Goal: Information Seeking & Learning: Learn about a topic

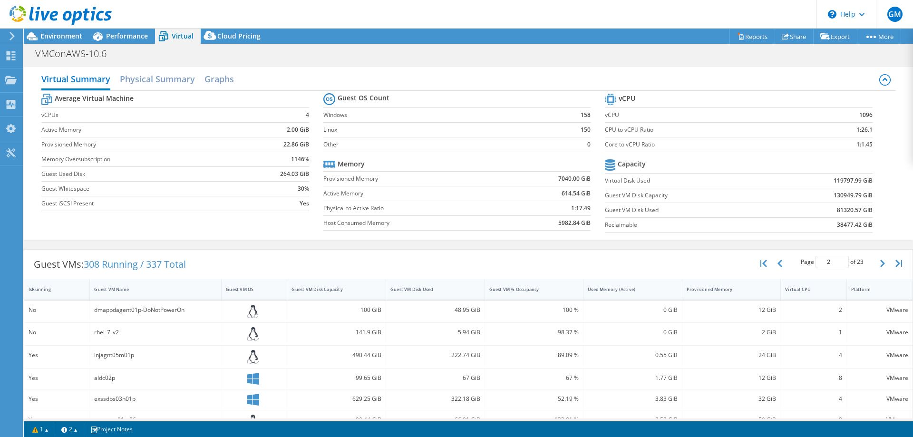
select select "USD"
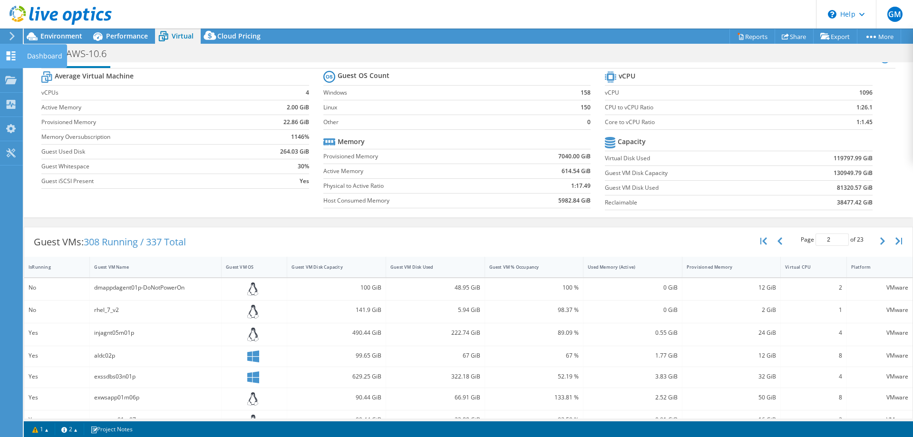
click at [12, 58] on use at bounding box center [11, 55] width 9 height 9
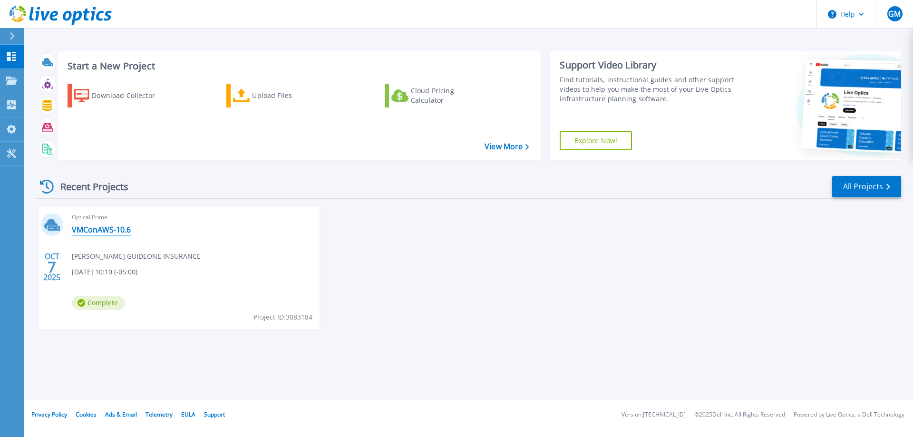
click at [90, 229] on link "VMConAWS-10.6" at bounding box center [101, 230] width 59 height 10
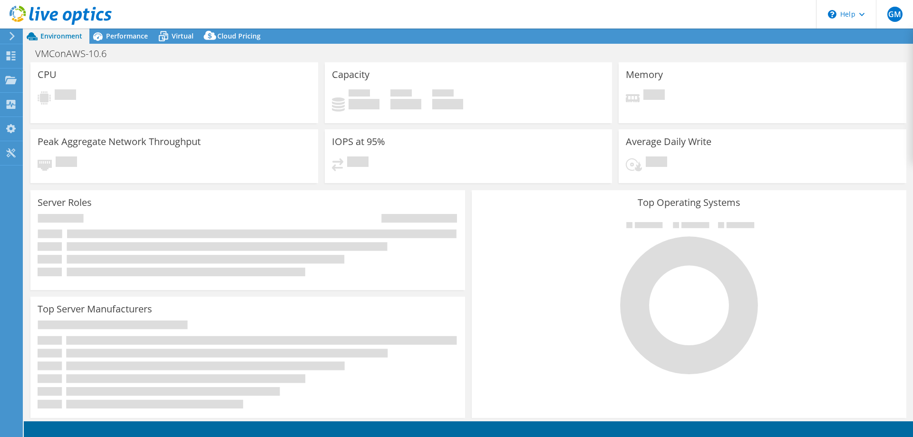
select select "USD"
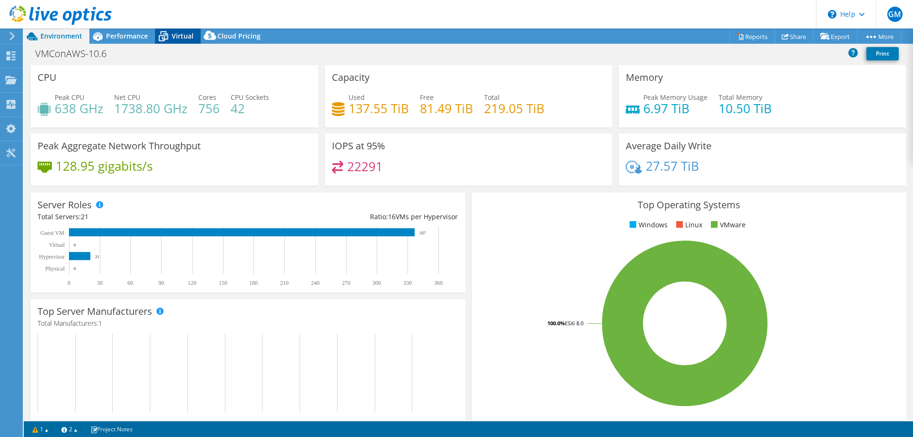
click at [175, 32] on span "Virtual" at bounding box center [183, 35] width 22 height 9
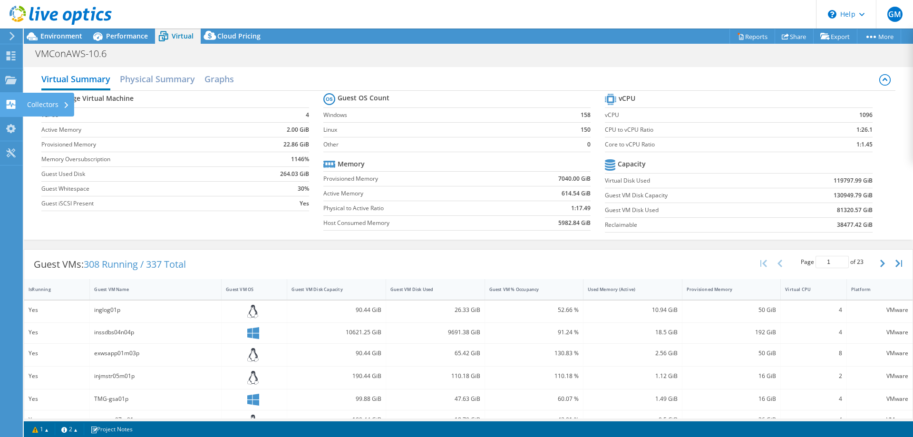
click at [9, 104] on use at bounding box center [11, 104] width 9 height 9
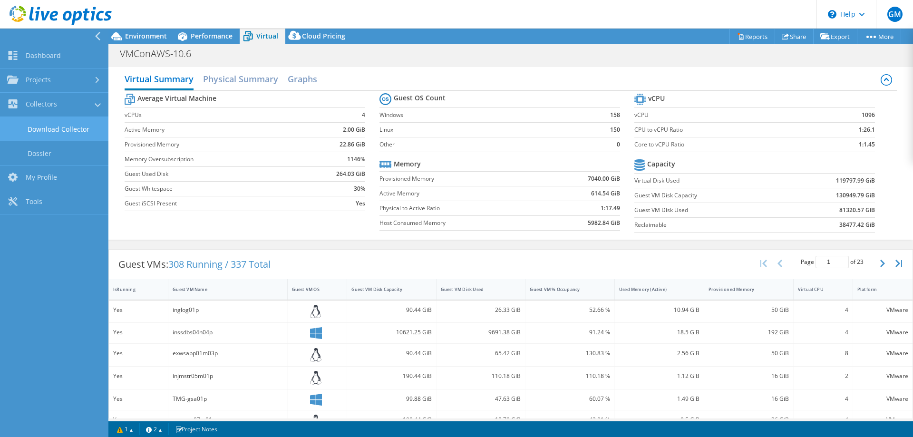
click at [69, 128] on link "Download Collector" at bounding box center [54, 129] width 108 height 24
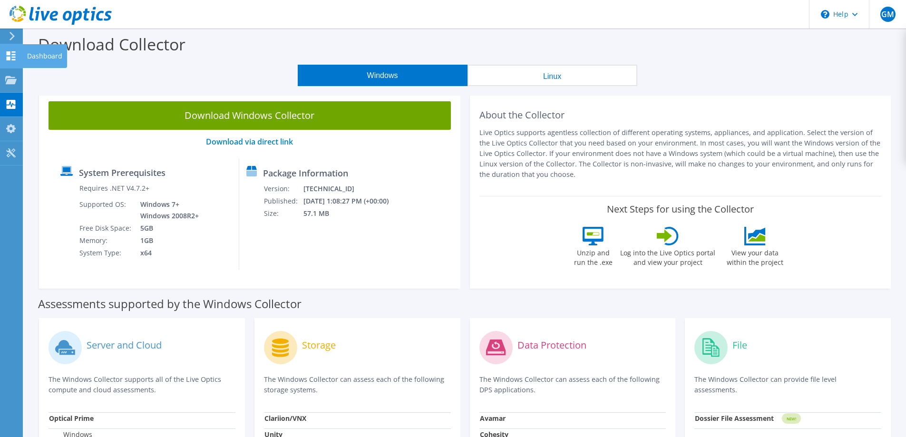
click at [9, 57] on use at bounding box center [11, 55] width 9 height 9
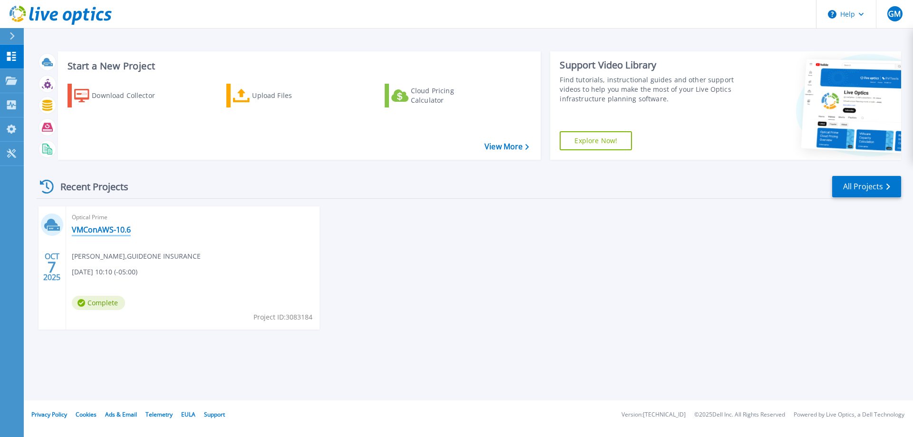
click at [91, 228] on link "VMConAWS-10.6" at bounding box center [101, 230] width 59 height 10
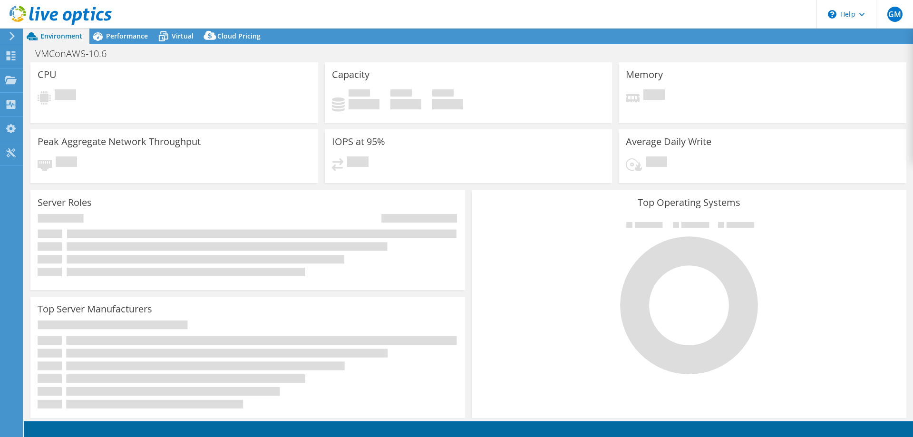
select select "USD"
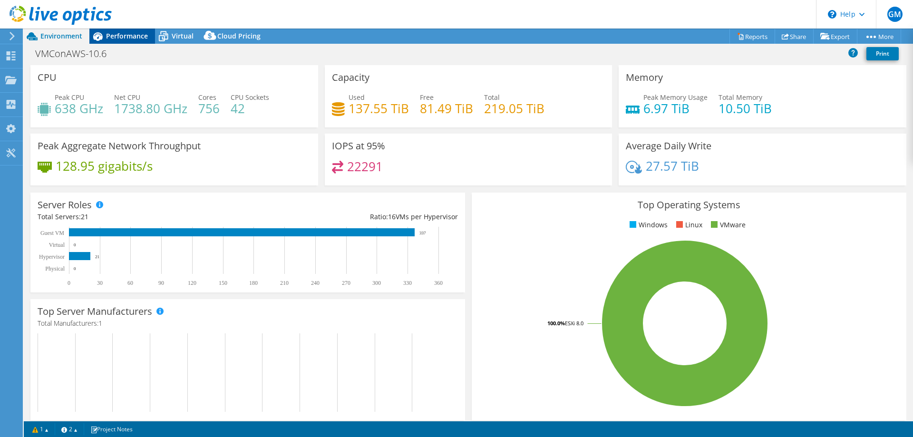
click at [124, 37] on span "Performance" at bounding box center [127, 35] width 42 height 9
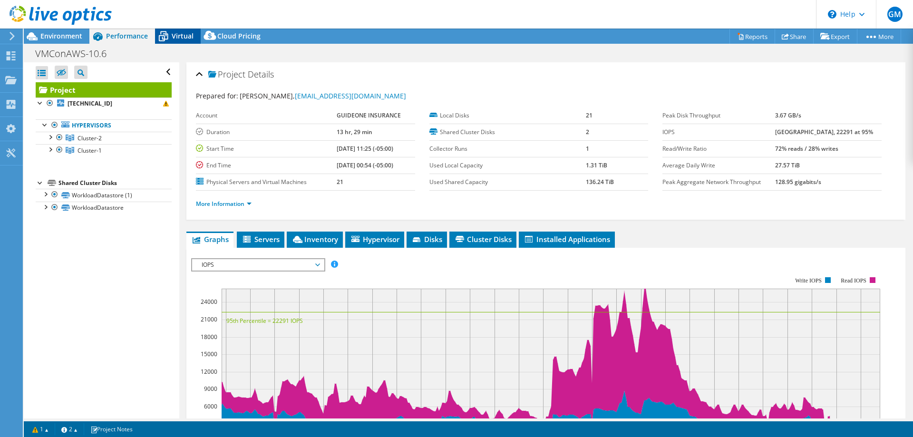
click at [173, 34] on span "Virtual" at bounding box center [183, 35] width 22 height 9
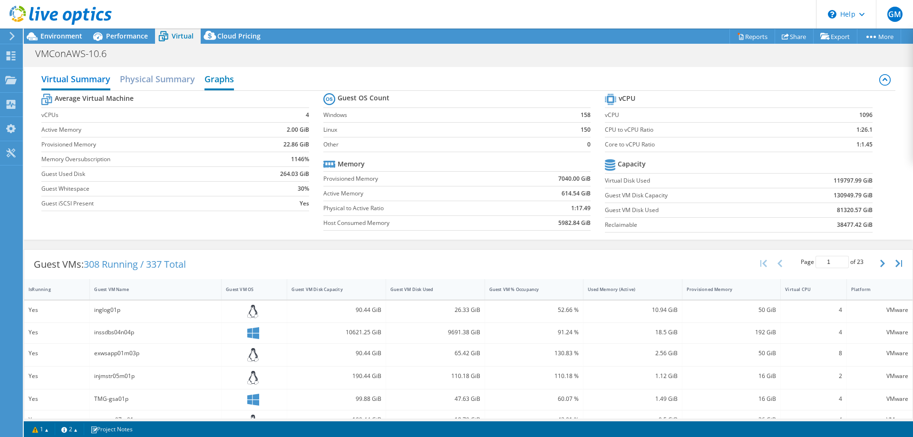
click at [218, 81] on h2 "Graphs" at bounding box center [218, 79] width 29 height 21
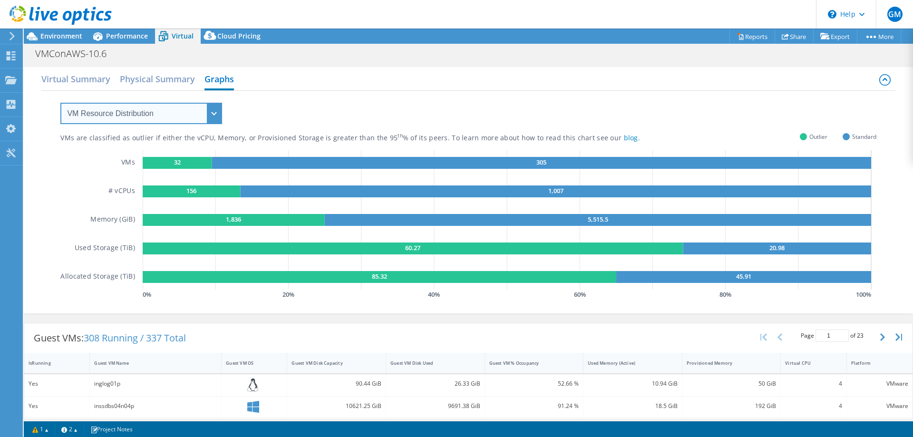
click at [210, 113] on select "VM Resource Distribution Provisioning Contrast Over Provisioning" at bounding box center [141, 113] width 162 height 21
click at [251, 107] on div "VMs are classified as outlier if either the vCPU, Memory, or Provisioned Storag…" at bounding box center [467, 196] width 815 height 211
click at [208, 115] on select "VM Resource Distribution Provisioning Contrast Over Provisioning" at bounding box center [141, 113] width 162 height 21
click at [317, 113] on div "VMs are classified as outlier if either the vCPU, Memory, or Provisioned Storag…" at bounding box center [467, 196] width 815 height 211
click at [55, 103] on div "Collectors" at bounding box center [48, 105] width 52 height 24
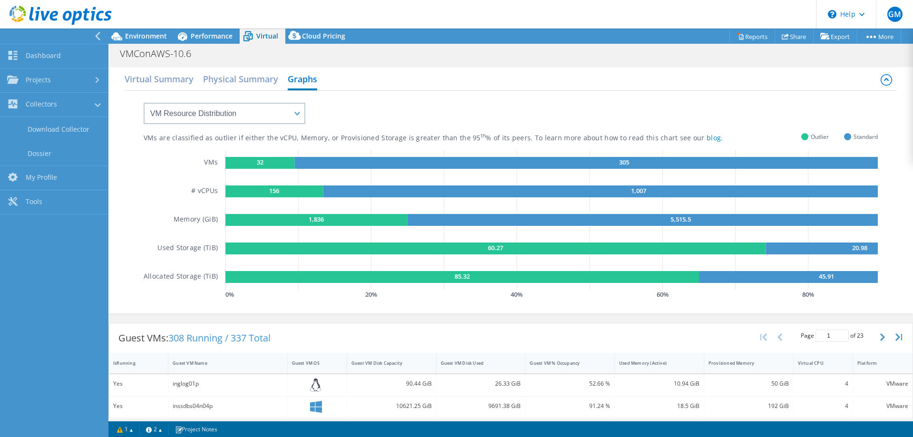
click at [263, 37] on span "Virtual" at bounding box center [267, 35] width 22 height 9
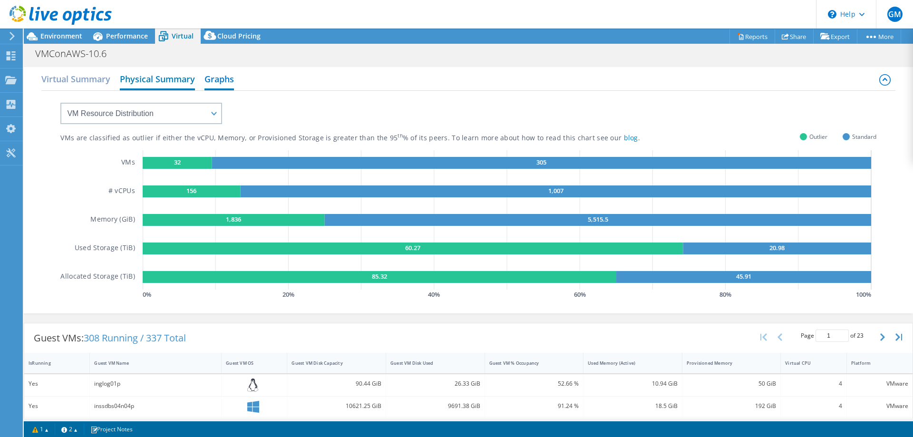
click at [172, 79] on h2 "Physical Summary" at bounding box center [157, 79] width 75 height 21
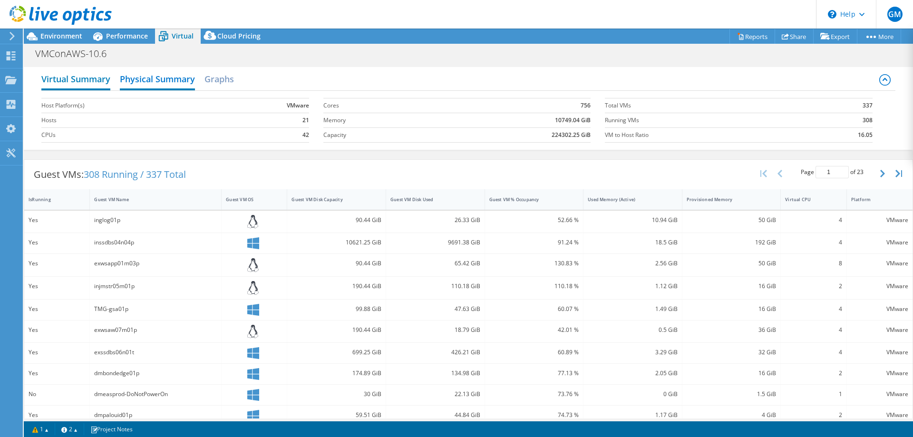
click at [91, 77] on h2 "Virtual Summary" at bounding box center [75, 79] width 69 height 21
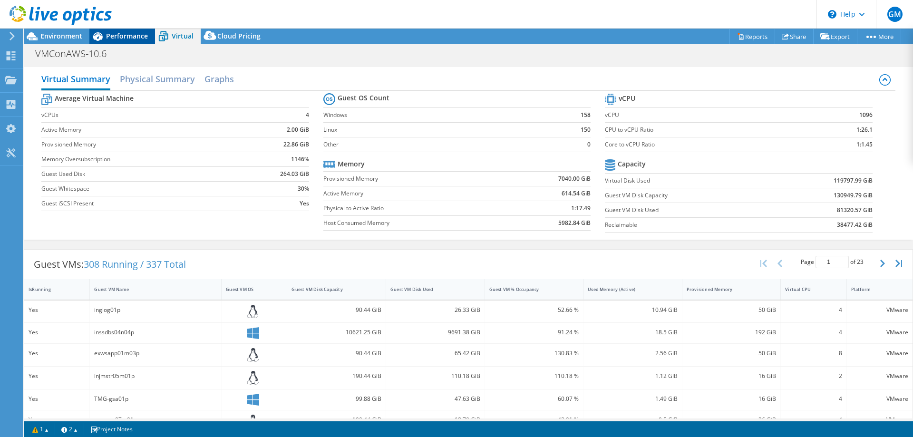
click at [125, 35] on span "Performance" at bounding box center [127, 35] width 42 height 9
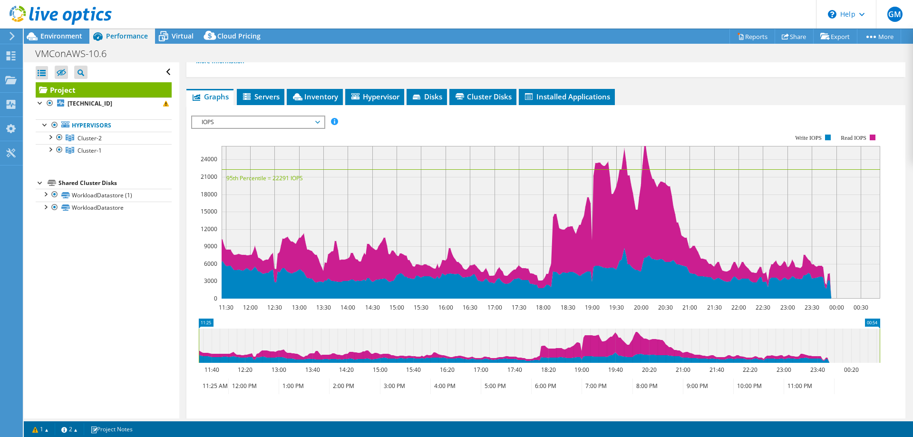
scroll to position [95, 0]
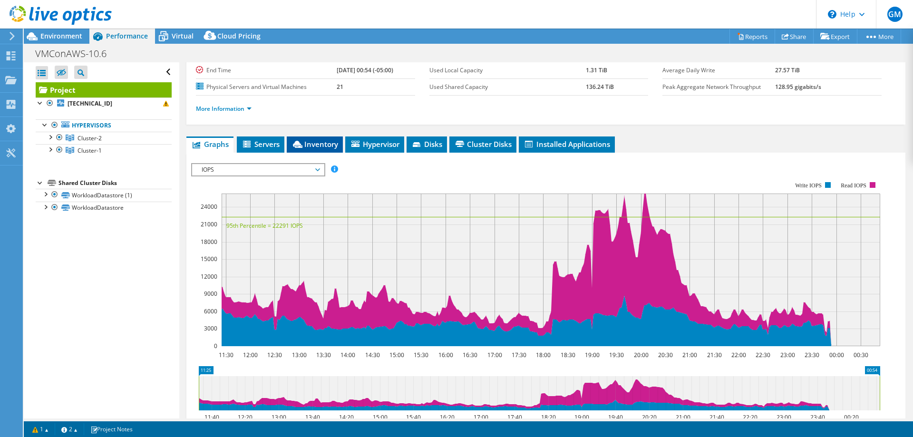
click at [309, 141] on span "Inventory" at bounding box center [314, 144] width 47 height 10
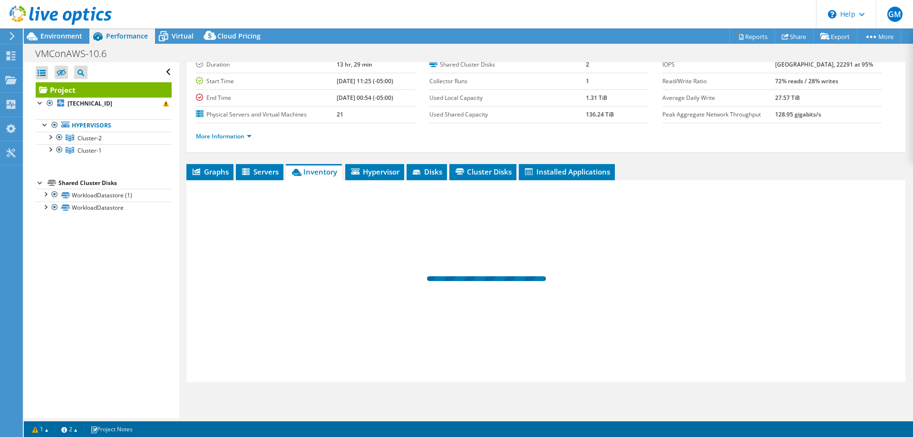
scroll to position [68, 0]
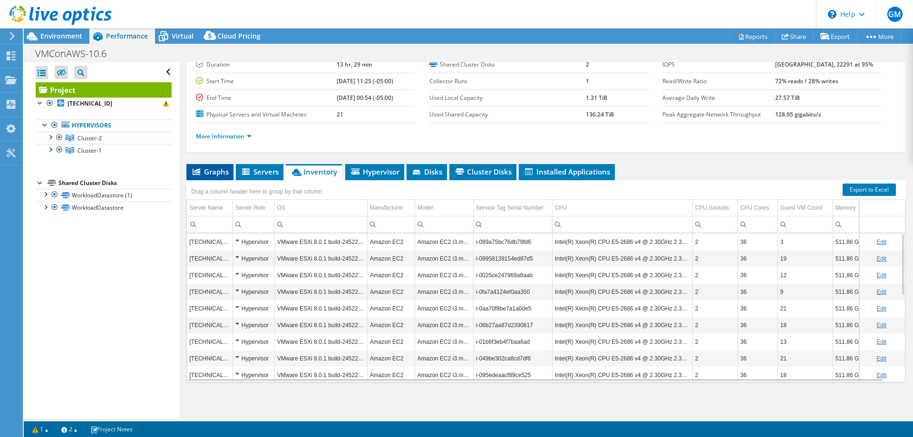
click at [217, 171] on span "Graphs" at bounding box center [210, 172] width 38 height 10
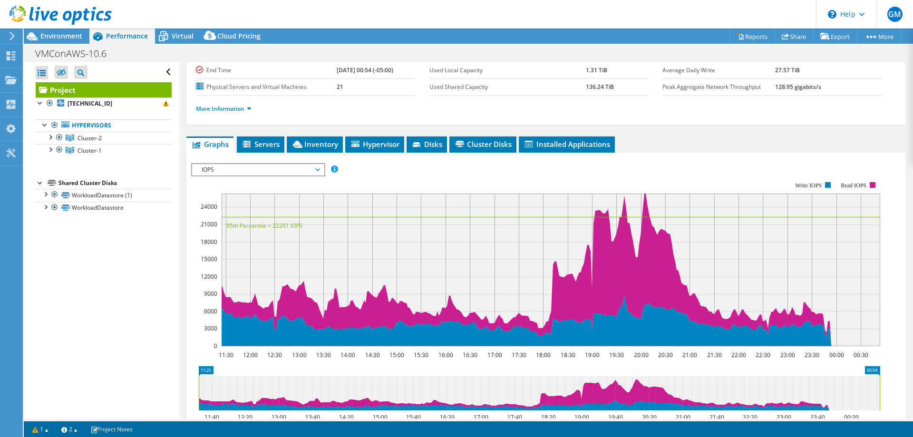
click at [318, 168] on span "IOPS" at bounding box center [258, 169] width 122 height 11
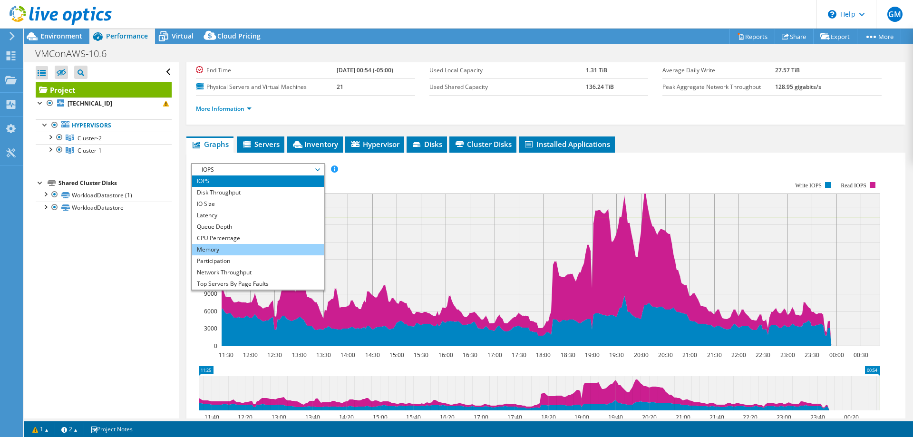
click at [218, 250] on li "Memory" at bounding box center [258, 249] width 132 height 11
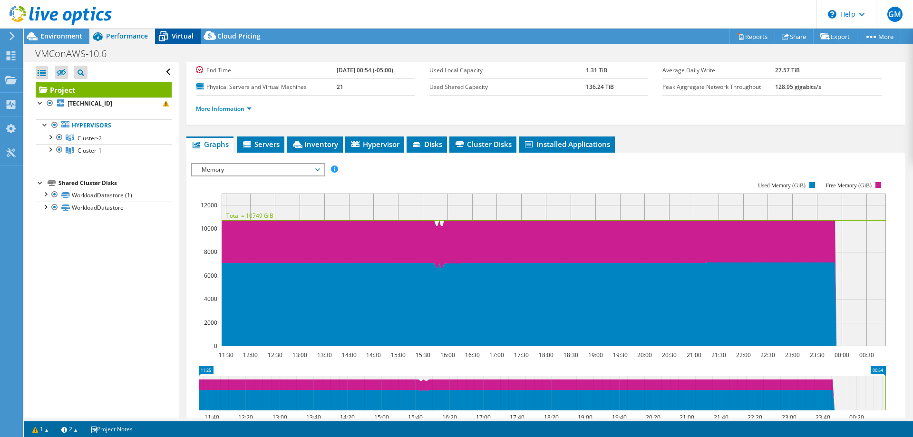
click at [176, 34] on span "Virtual" at bounding box center [183, 35] width 22 height 9
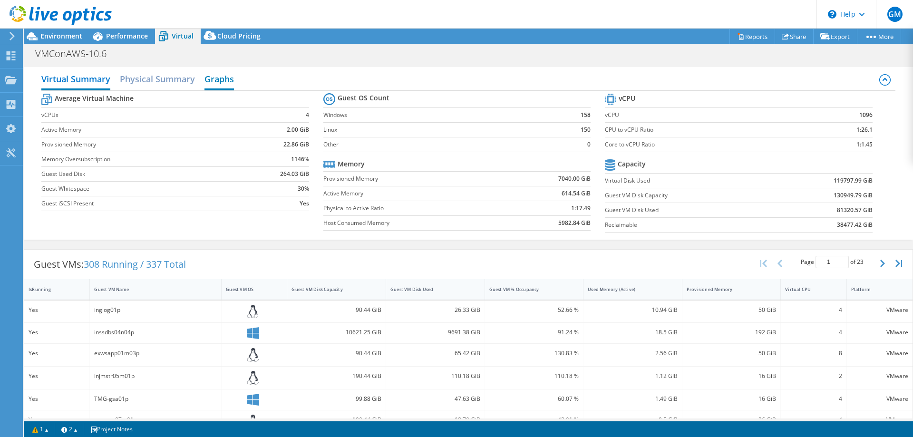
click at [218, 77] on h2 "Graphs" at bounding box center [218, 79] width 29 height 21
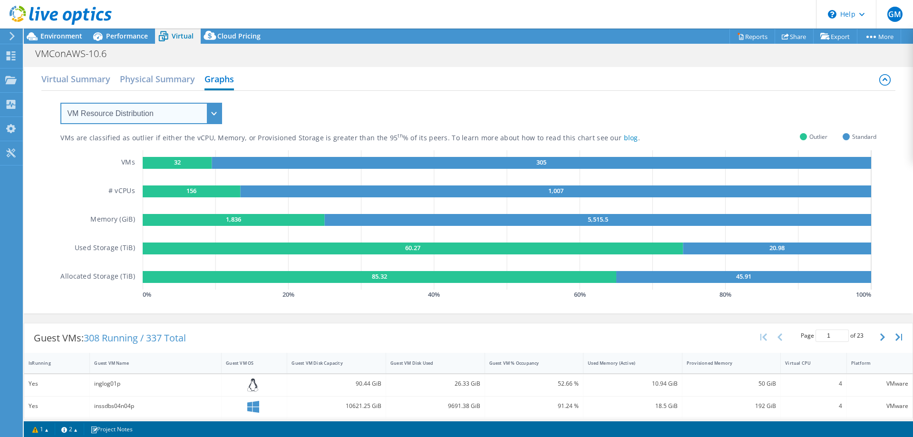
click at [213, 113] on select "VM Resource Distribution Provisioning Contrast Over Provisioning" at bounding box center [141, 113] width 162 height 21
click at [60, 103] on select "VM Resource Distribution Provisioning Contrast Over Provisioning" at bounding box center [141, 113] width 162 height 21
click at [214, 113] on select "VM Resource Distribution Provisioning Contrast Over Provisioning" at bounding box center [141, 113] width 162 height 21
select select "Provisioning Contrast"
click at [60, 103] on select "VM Resource Distribution Provisioning Contrast Over Provisioning" at bounding box center [141, 113] width 162 height 21
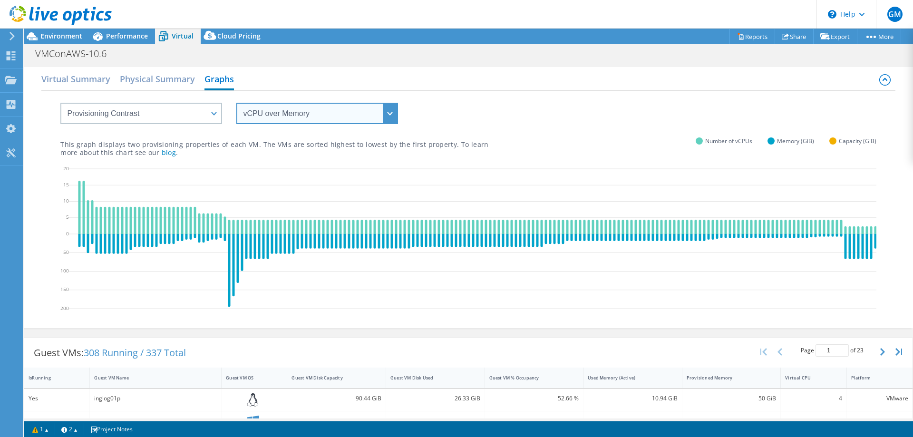
click at [392, 114] on select "vCPU over Memory vCPU over Capacity Memory over vCPU Memory over Capacity Capac…" at bounding box center [317, 113] width 162 height 21
click at [236, 103] on select "vCPU over Memory vCPU over Capacity Memory over vCPU Memory over Capacity Capac…" at bounding box center [317, 113] width 162 height 21
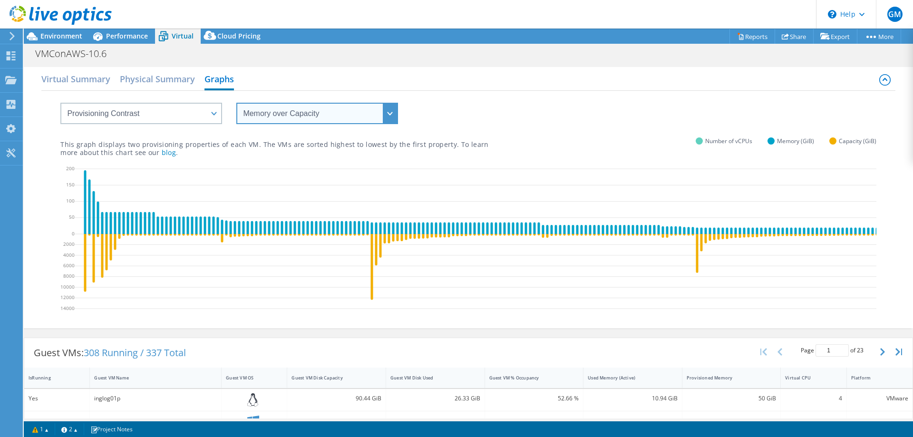
click at [389, 113] on select "vCPU over Memory vCPU over Capacity Memory over vCPU Memory over Capacity Capac…" at bounding box center [317, 113] width 162 height 21
click at [236, 103] on select "vCPU over Memory vCPU over Capacity Memory over vCPU Memory over Capacity Capac…" at bounding box center [317, 113] width 162 height 21
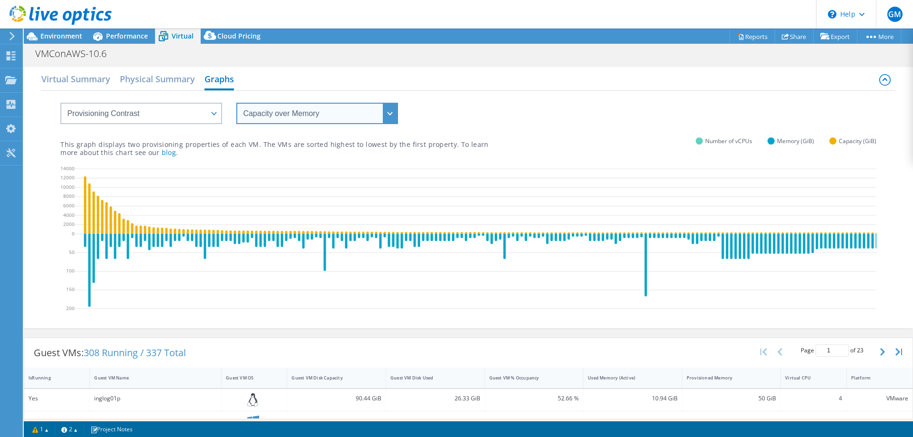
click at [388, 111] on select "vCPU over Memory vCPU over Capacity Memory over vCPU Memory over Capacity Capac…" at bounding box center [317, 113] width 162 height 21
click at [236, 103] on select "vCPU over Memory vCPU over Capacity Memory over vCPU Memory over Capacity Capac…" at bounding box center [317, 113] width 162 height 21
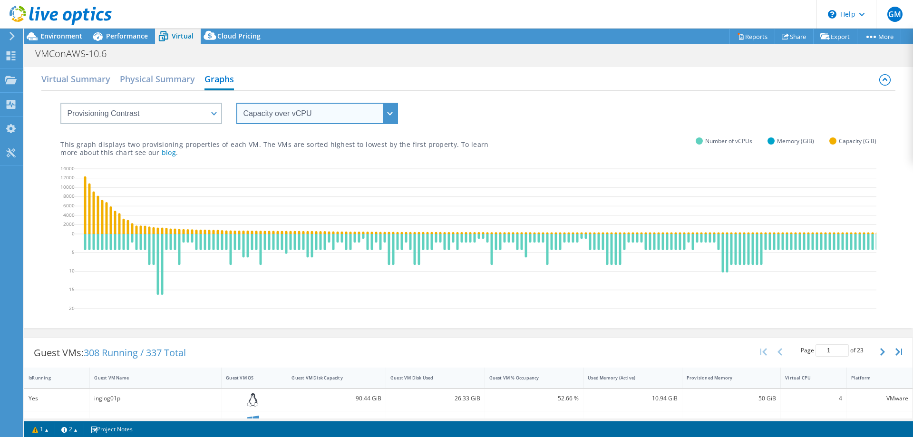
click at [390, 110] on select "vCPU over Memory vCPU over Capacity Memory over vCPU Memory over Capacity Capac…" at bounding box center [317, 113] width 162 height 21
click at [236, 103] on select "vCPU over Memory vCPU over Capacity Memory over vCPU Memory over Capacity Capac…" at bounding box center [317, 113] width 162 height 21
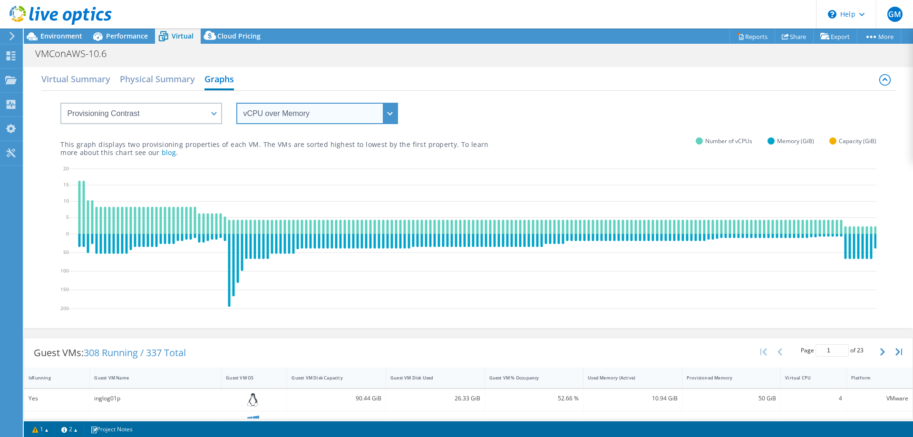
click at [389, 112] on select "vCPU over Memory vCPU over Capacity Memory over vCPU Memory over Capacity Capac…" at bounding box center [317, 113] width 162 height 21
click at [236, 103] on select "vCPU over Memory vCPU over Capacity Memory over vCPU Memory over Capacity Capac…" at bounding box center [317, 113] width 162 height 21
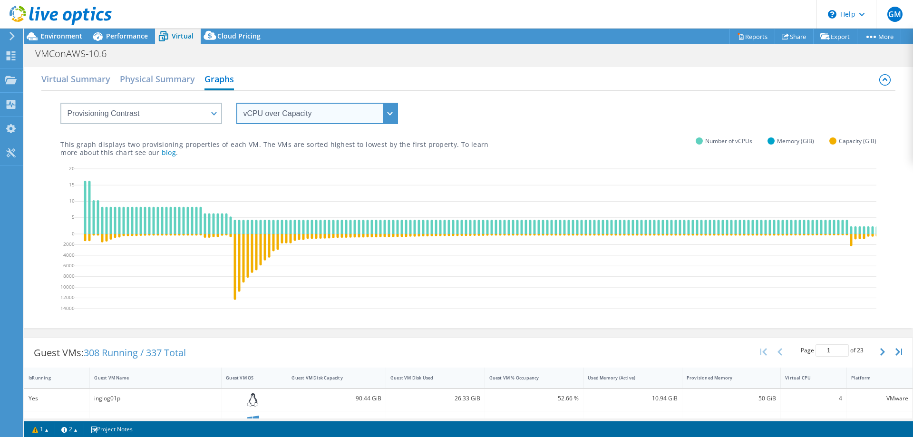
click at [389, 115] on select "vCPU over Memory vCPU over Capacity Memory over vCPU Memory over Capacity Capac…" at bounding box center [317, 113] width 162 height 21
click at [236, 103] on select "vCPU over Memory vCPU over Capacity Memory over vCPU Memory over Capacity Capac…" at bounding box center [317, 113] width 162 height 21
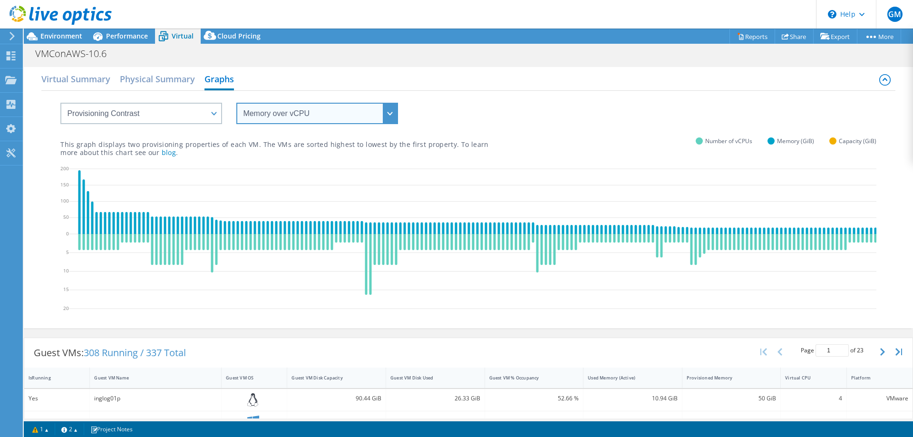
click at [387, 114] on select "vCPU over Memory vCPU over Capacity Memory over vCPU Memory over Capacity Capac…" at bounding box center [317, 113] width 162 height 21
click at [236, 103] on select "vCPU over Memory vCPU over Capacity Memory over vCPU Memory over Capacity Capac…" at bounding box center [317, 113] width 162 height 21
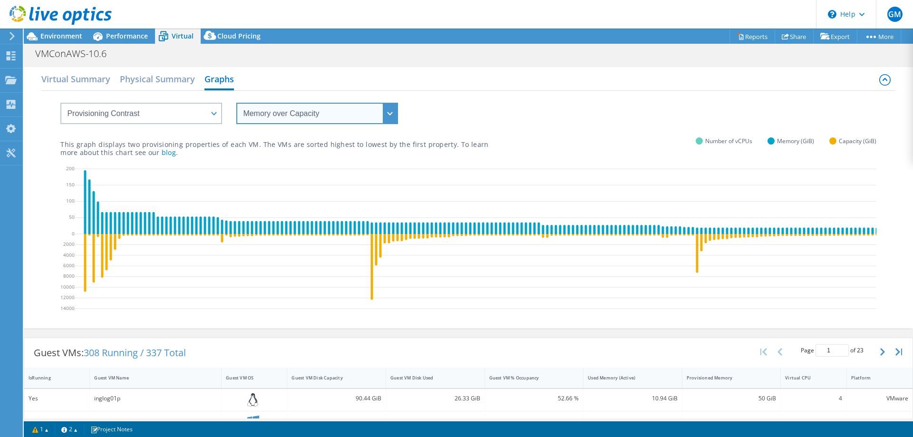
click at [391, 113] on select "vCPU over Memory vCPU over Capacity Memory over vCPU Memory over Capacity Capac…" at bounding box center [317, 113] width 162 height 21
click at [236, 103] on select "vCPU over Memory vCPU over Capacity Memory over vCPU Memory over Capacity Capac…" at bounding box center [317, 113] width 162 height 21
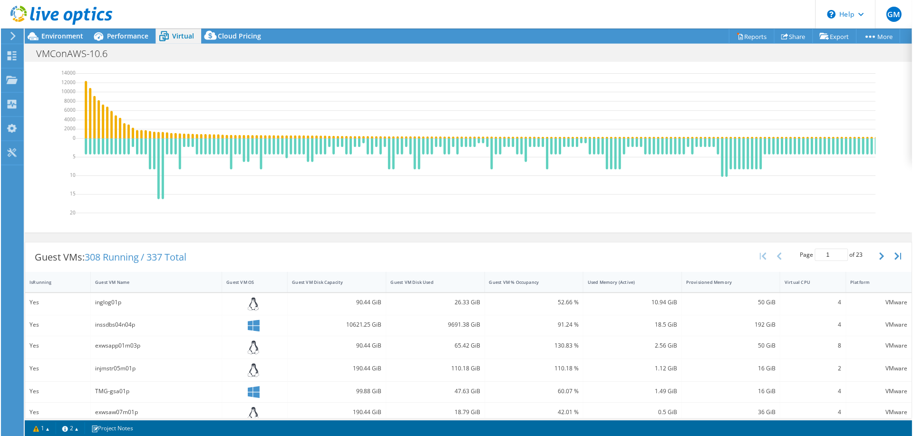
scroll to position [0, 0]
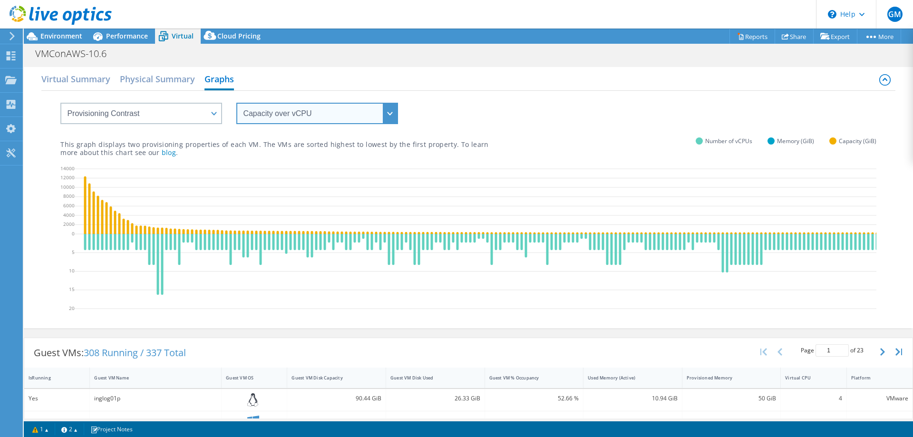
click at [391, 113] on select "vCPU over Memory vCPU over Capacity Memory over vCPU Memory over Capacity Capac…" at bounding box center [317, 113] width 162 height 21
select select "Memory over Capacity"
click at [236, 103] on select "vCPU over Memory vCPU over Capacity Memory over vCPU Memory over Capacity Capac…" at bounding box center [317, 113] width 162 height 21
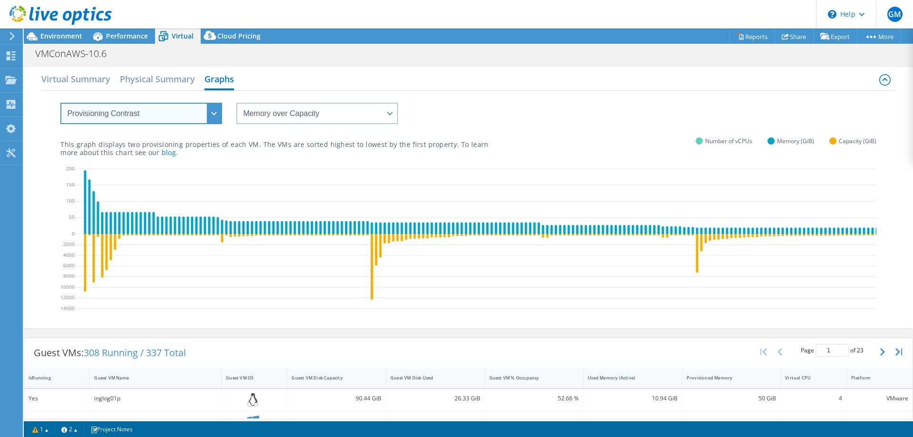
click at [217, 113] on select "VM Resource Distribution Provisioning Contrast Over Provisioning" at bounding box center [141, 113] width 162 height 21
click at [60, 103] on select "VM Resource Distribution Provisioning Contrast Over Provisioning" at bounding box center [141, 113] width 162 height 21
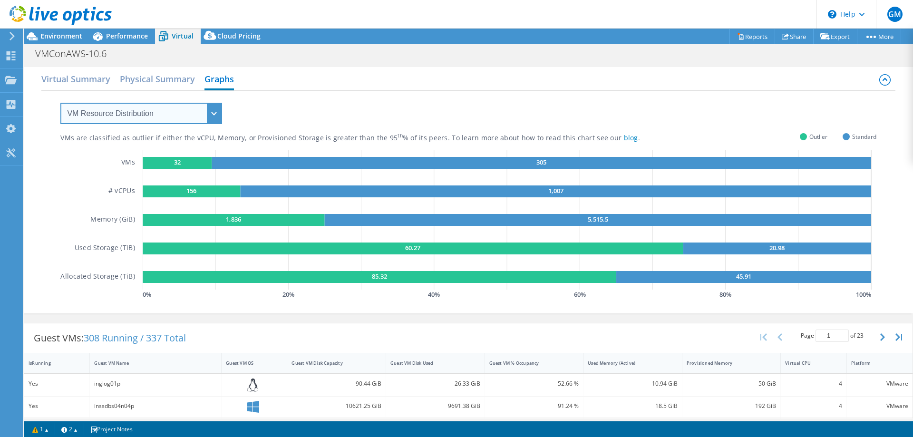
click at [213, 112] on select "VM Resource Distribution Provisioning Contrast Over Provisioning" at bounding box center [141, 113] width 162 height 21
click at [60, 103] on select "VM Resource Distribution Provisioning Contrast Over Provisioning" at bounding box center [141, 113] width 162 height 21
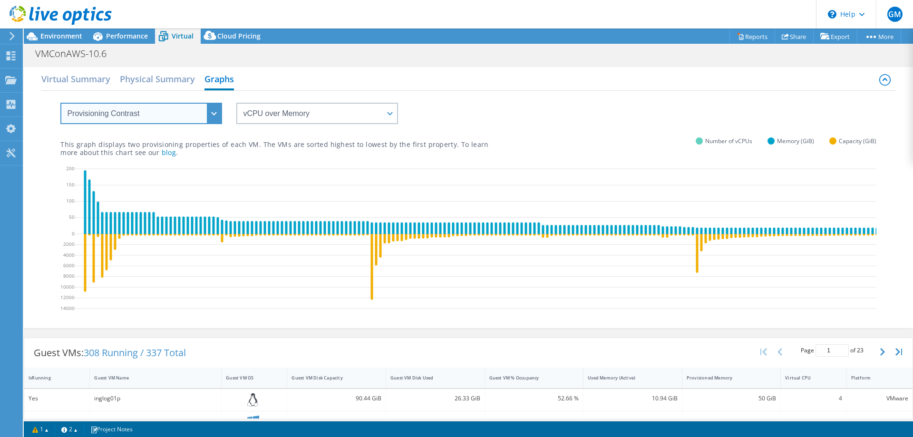
click at [217, 112] on select "VM Resource Distribution Provisioning Contrast Over Provisioning" at bounding box center [141, 113] width 162 height 21
select select "Over Provisioning"
click at [60, 103] on select "VM Resource Distribution Provisioning Contrast Over Provisioning" at bounding box center [141, 113] width 162 height 21
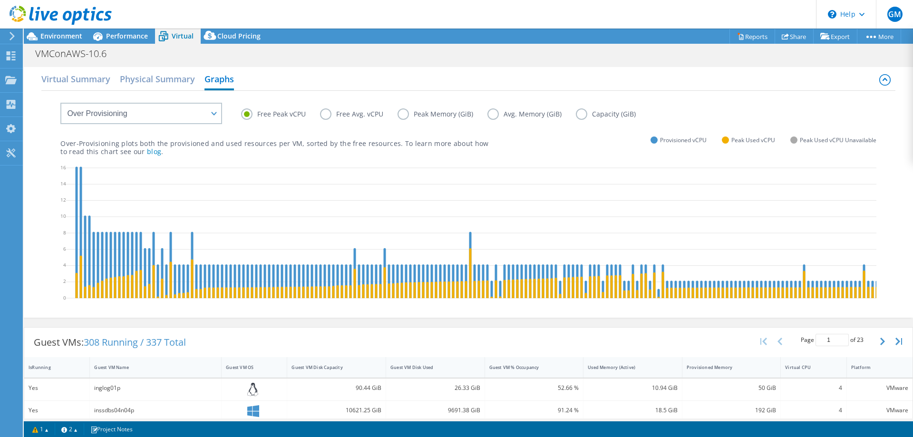
click at [490, 113] on label "Avg. Memory (GiB)" at bounding box center [531, 113] width 88 height 11
click at [0, 0] on input "Avg. Memory (GiB)" at bounding box center [0, 0] width 0 height 0
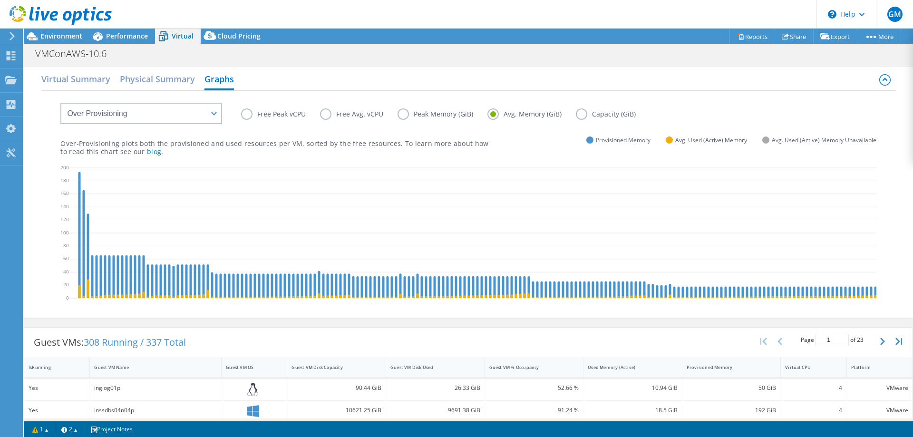
click at [587, 114] on label "Capacity (GiB)" at bounding box center [613, 113] width 74 height 11
click at [0, 0] on input "Capacity (GiB)" at bounding box center [0, 0] width 0 height 0
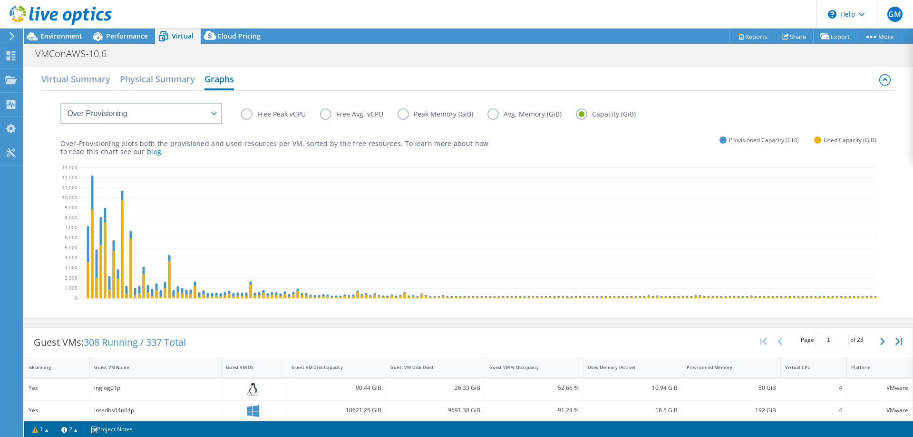
click at [495, 114] on label "Avg. Memory (GiB)" at bounding box center [531, 113] width 88 height 11
click at [0, 0] on input "Avg. Memory (GiB)" at bounding box center [0, 0] width 0 height 0
